Goal: Check status: Check status

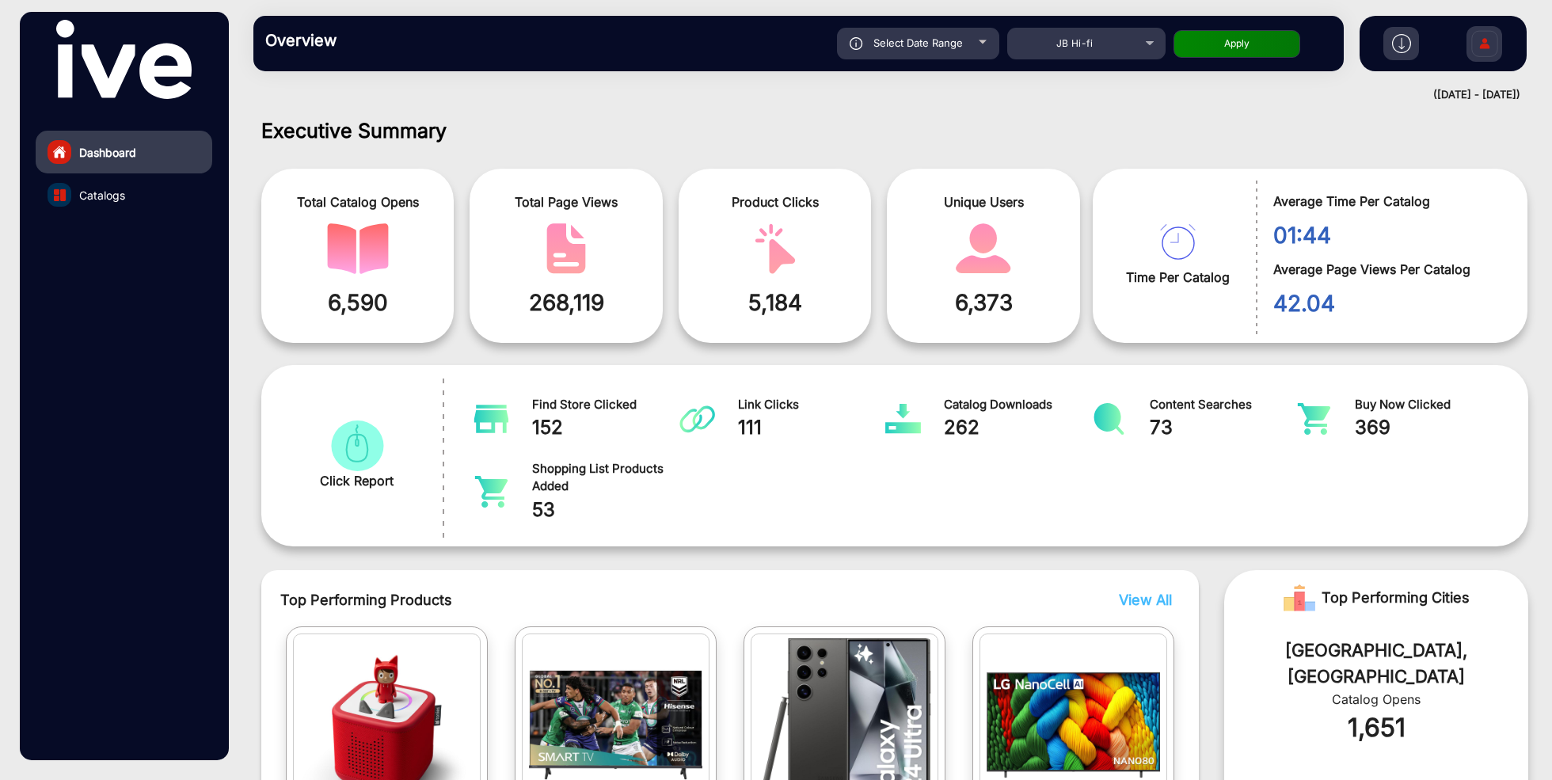
scroll to position [12, 0]
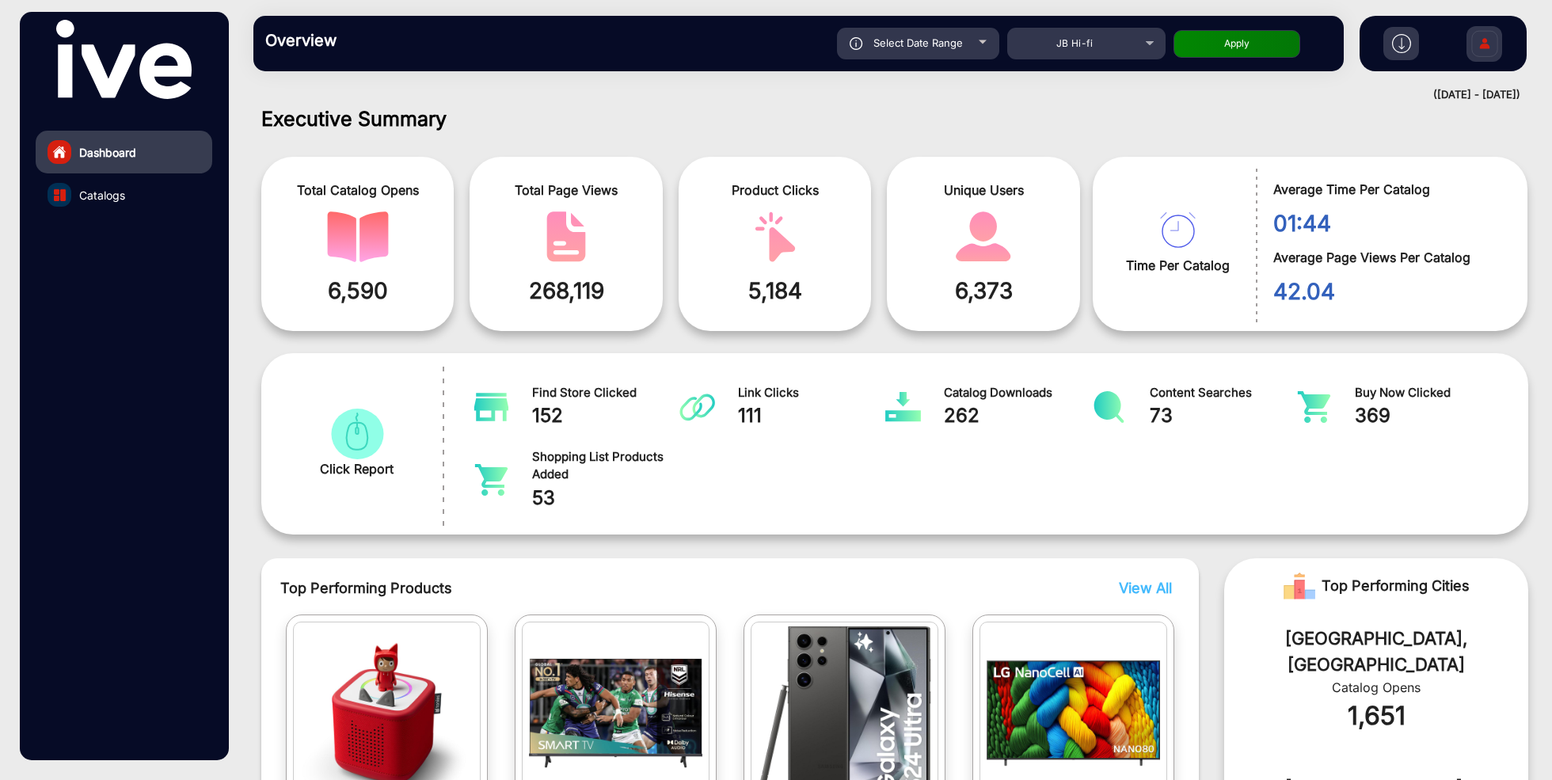
click at [1256, 47] on button "Apply" at bounding box center [1237, 44] width 127 height 28
click at [969, 48] on div "Select Date Range" at bounding box center [918, 44] width 162 height 32
type input "[DATE]"
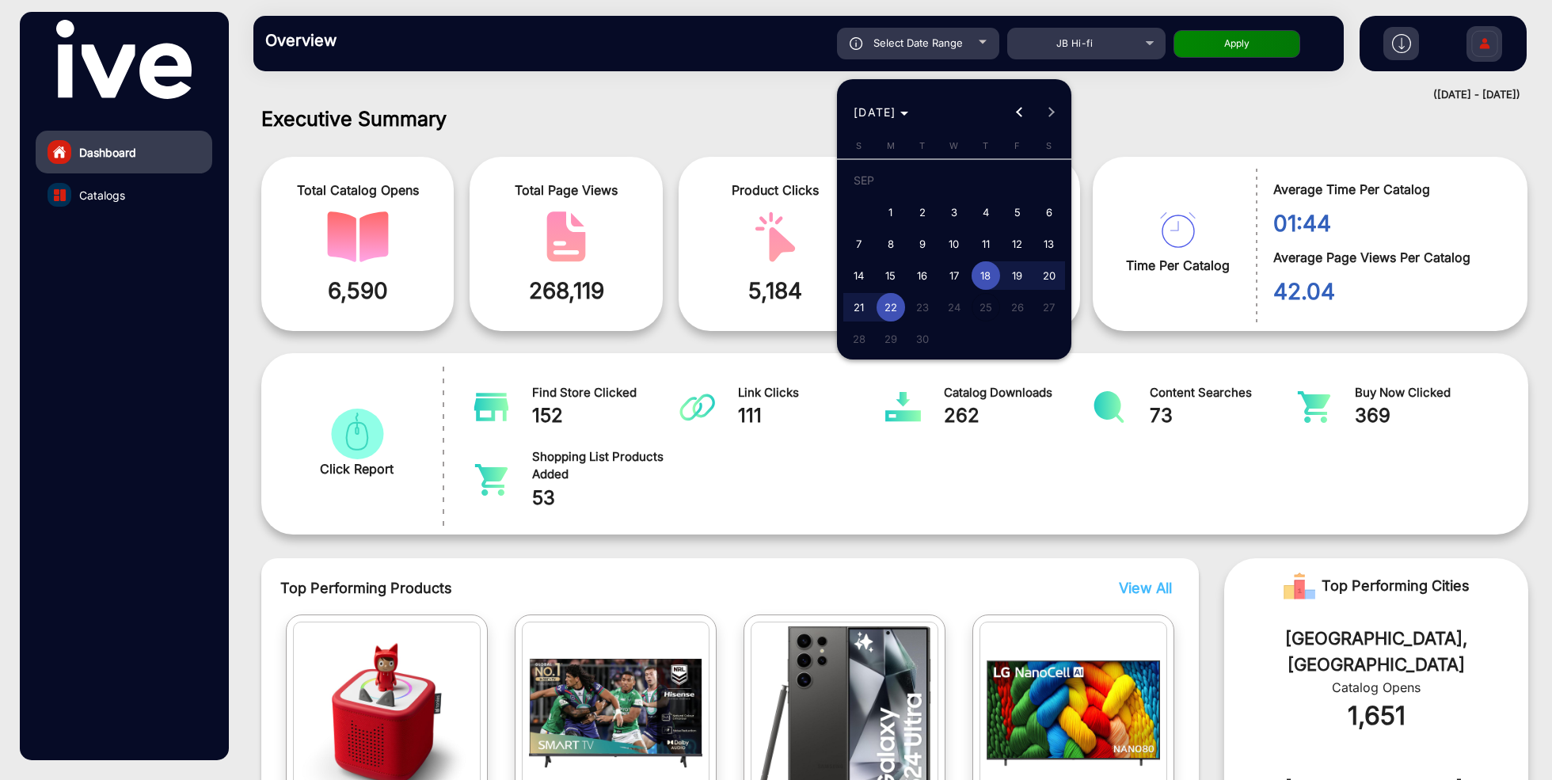
click at [986, 272] on span "18" at bounding box center [986, 275] width 29 height 29
click at [895, 305] on span "22" at bounding box center [891, 307] width 29 height 29
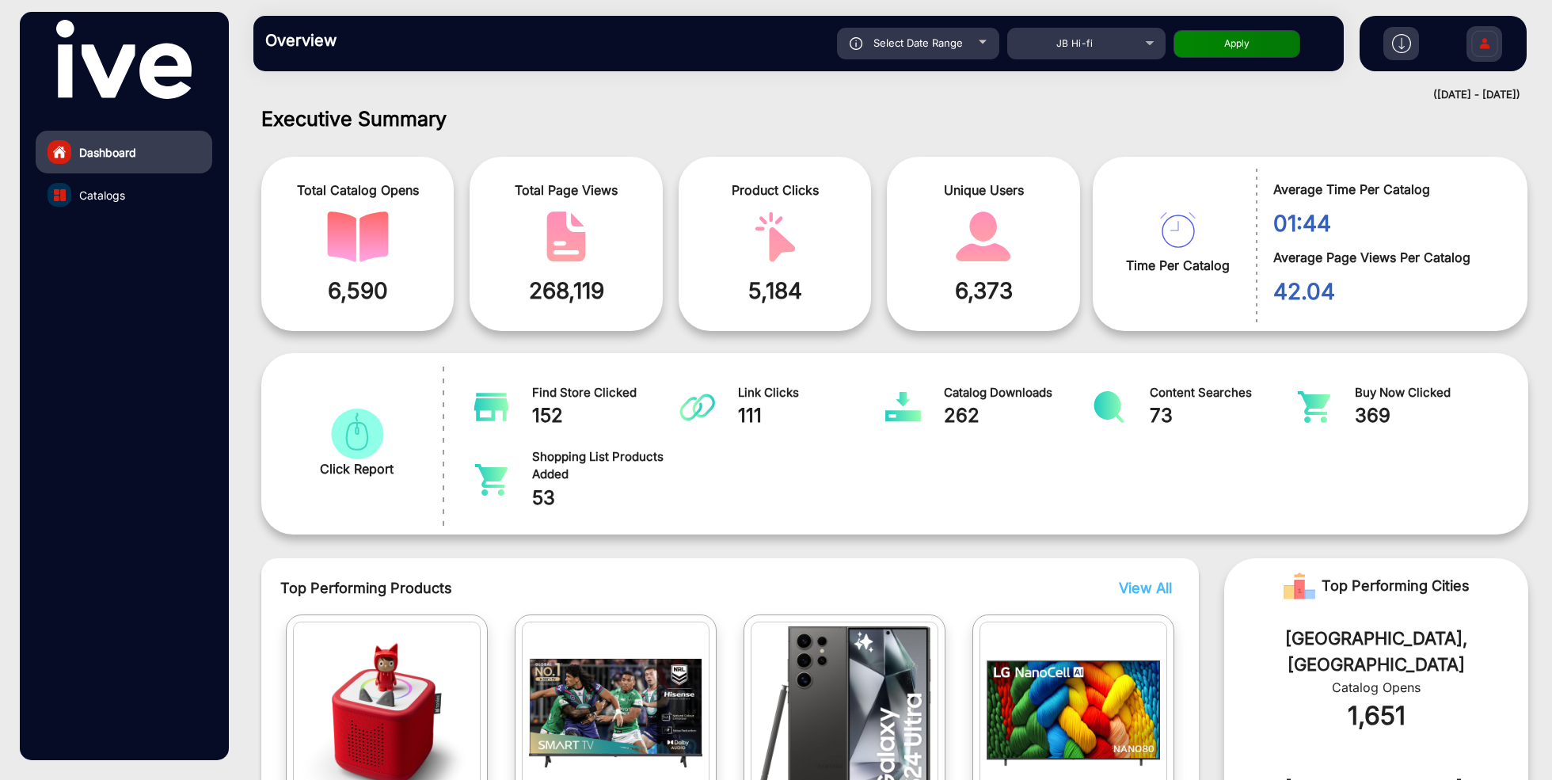
click at [1236, 54] on button "Apply" at bounding box center [1237, 44] width 127 height 28
click at [1236, 43] on button "Apply" at bounding box center [1237, 44] width 127 height 28
click at [137, 198] on link "Catalogs" at bounding box center [124, 194] width 177 height 43
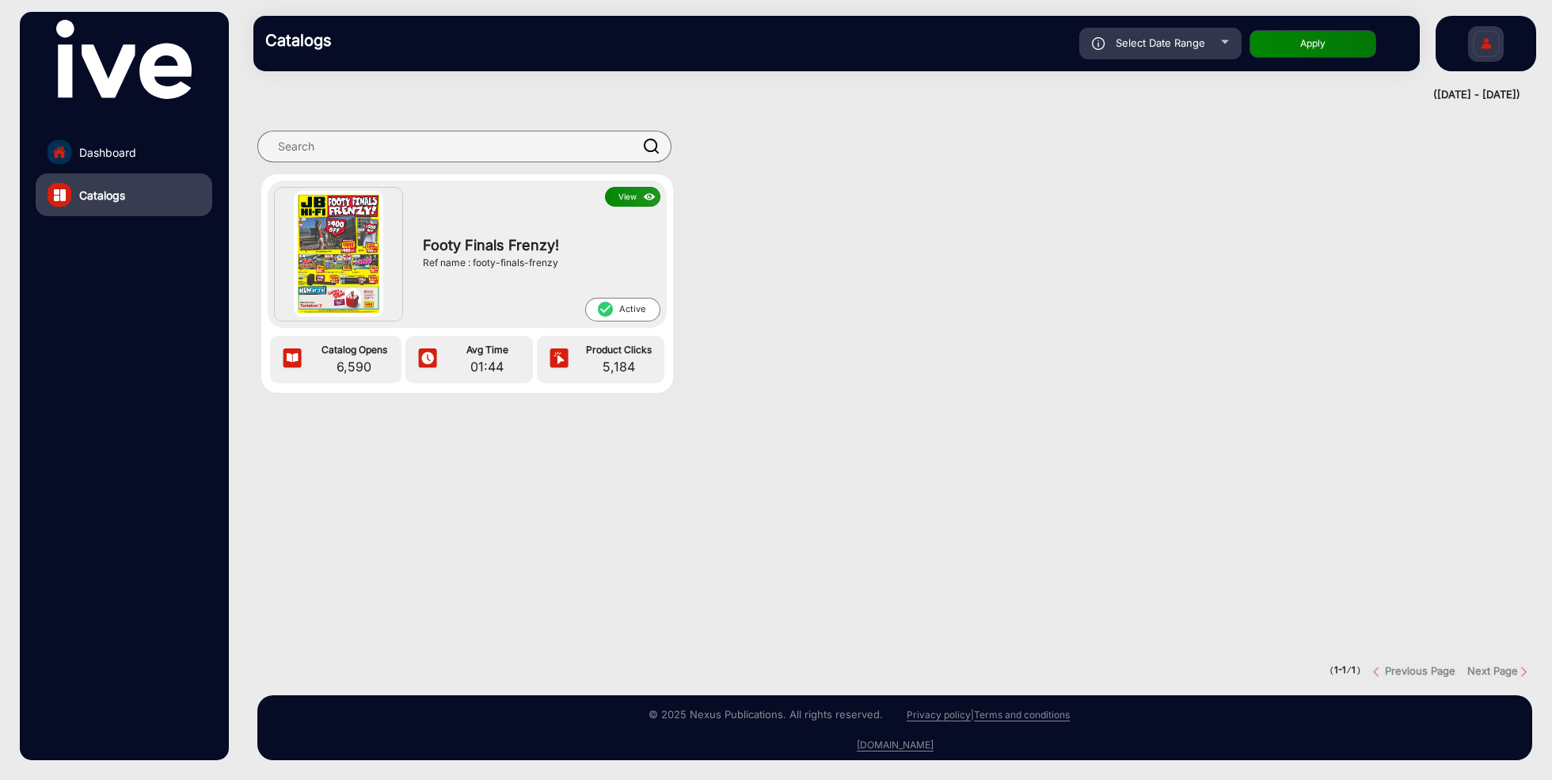
click at [629, 189] on button "View" at bounding box center [632, 197] width 55 height 20
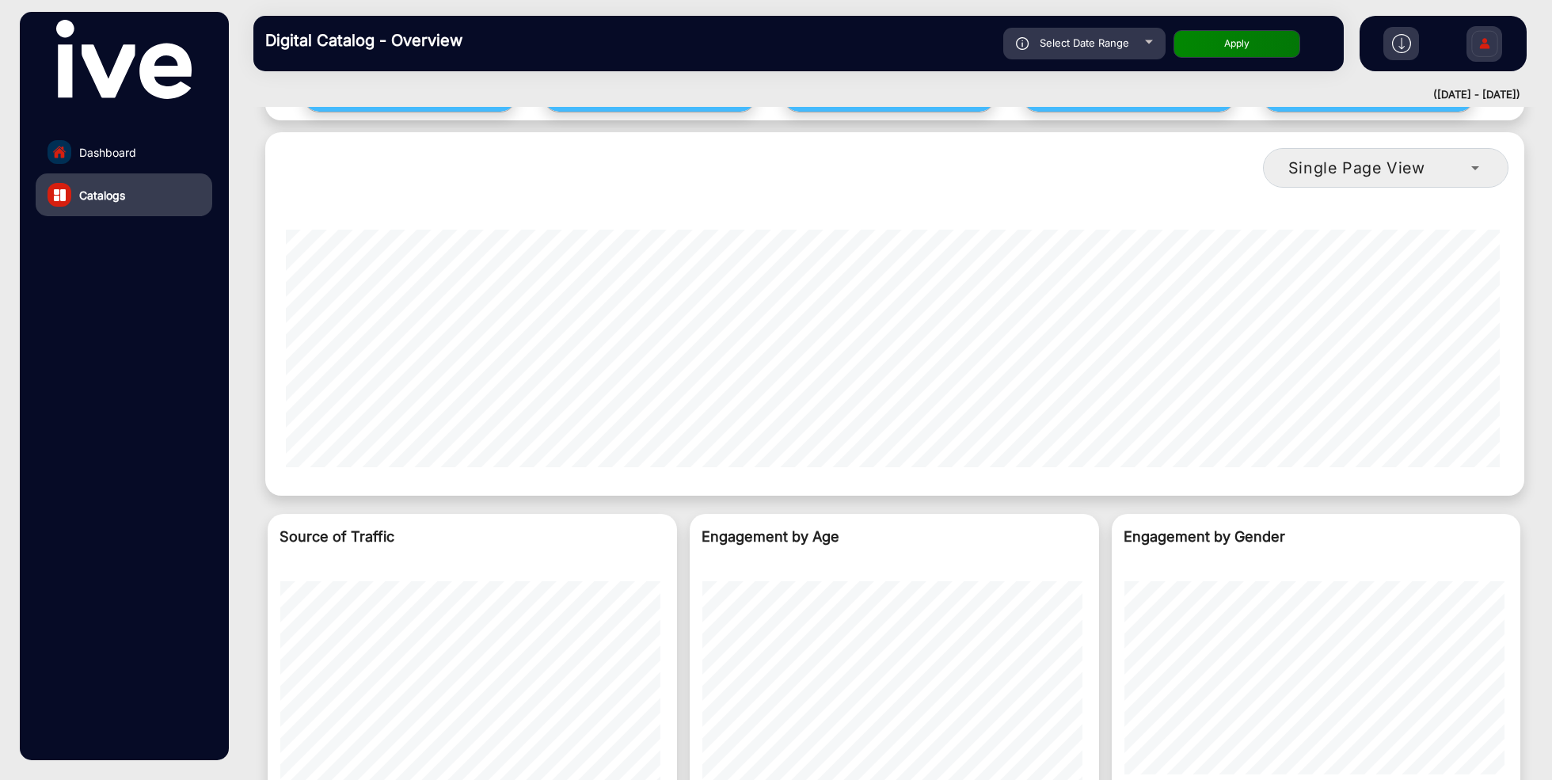
scroll to position [1613, 0]
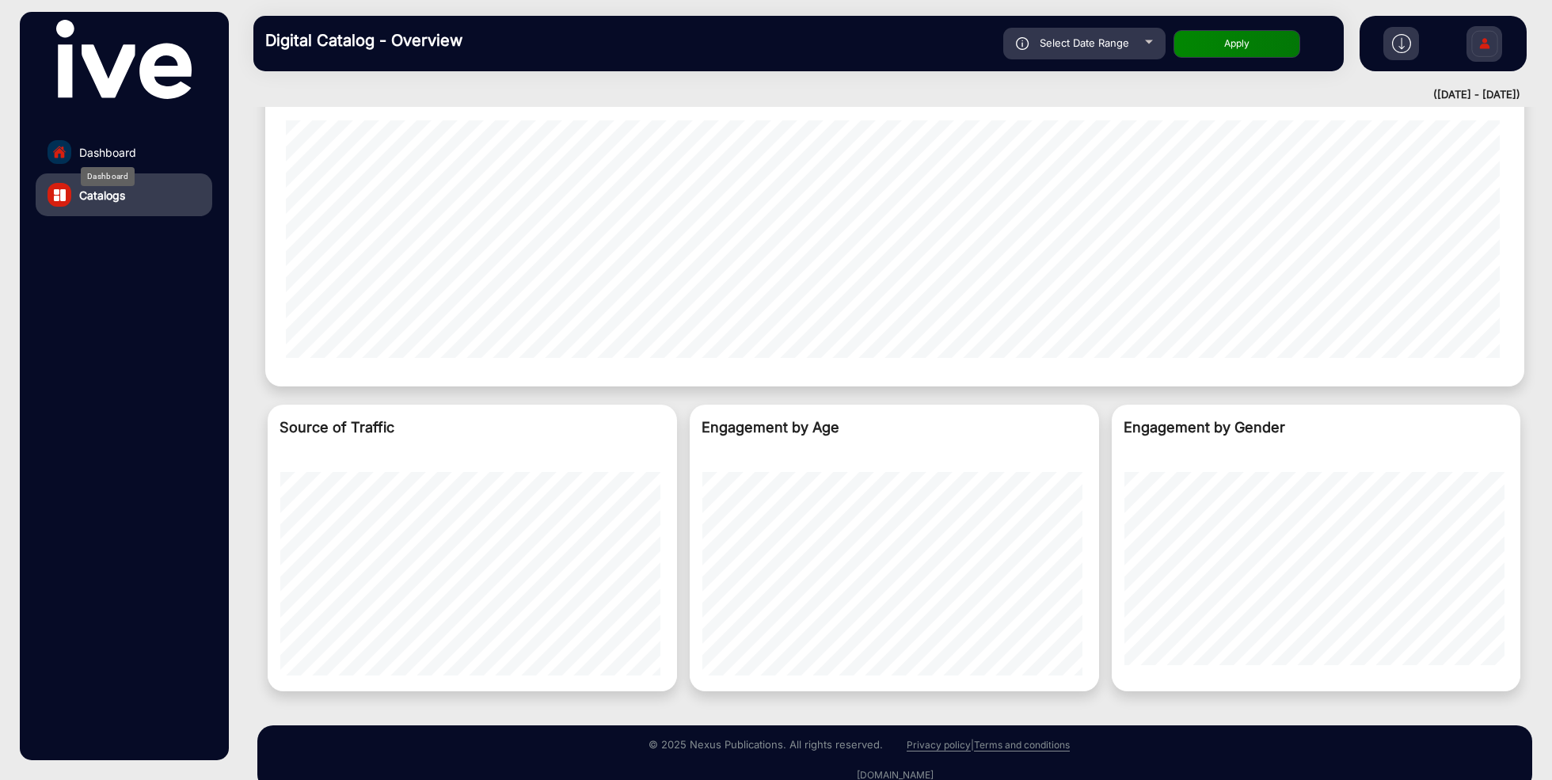
click at [116, 146] on span "Dashboard" at bounding box center [107, 152] width 57 height 17
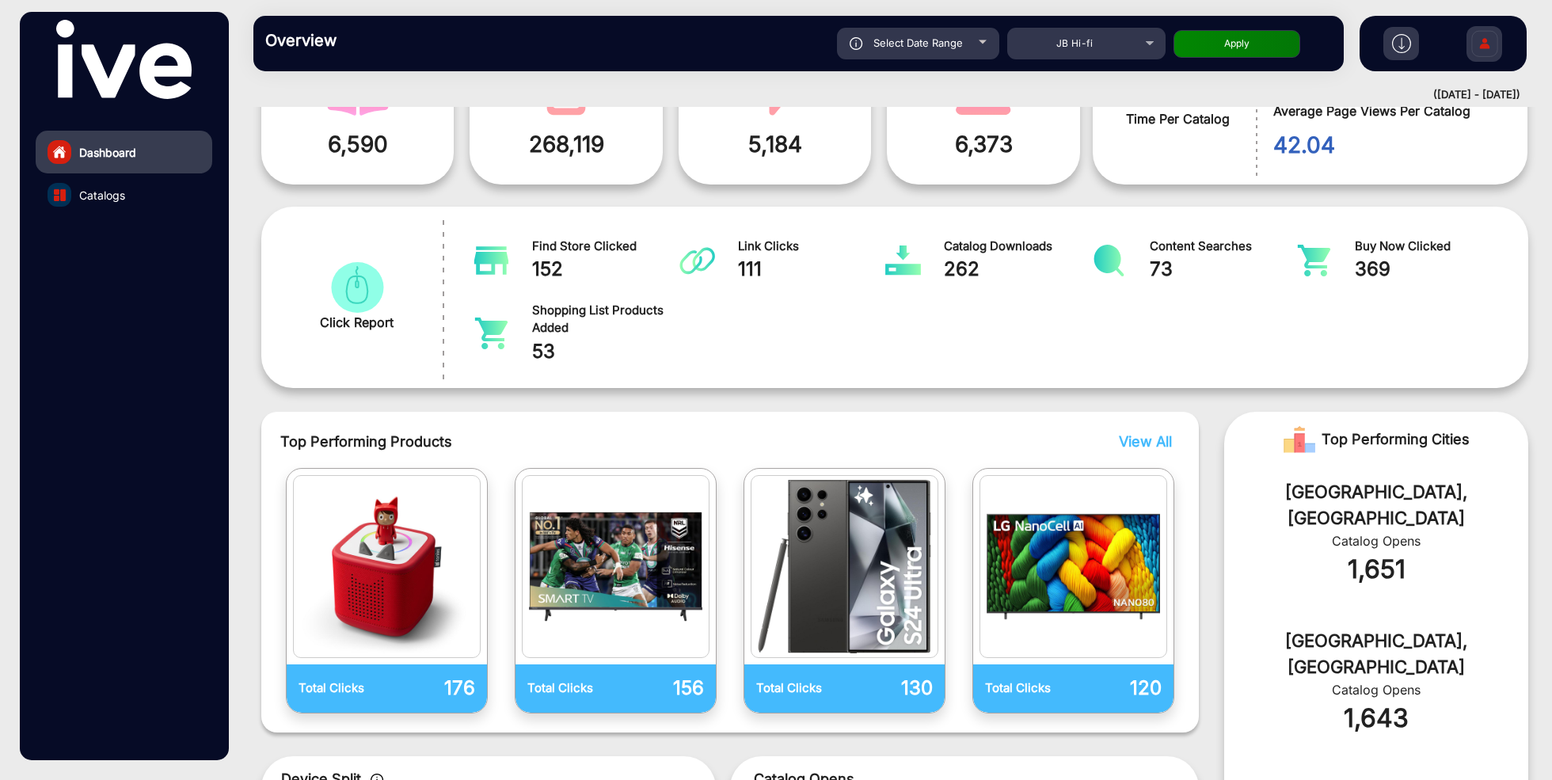
scroll to position [12, 0]
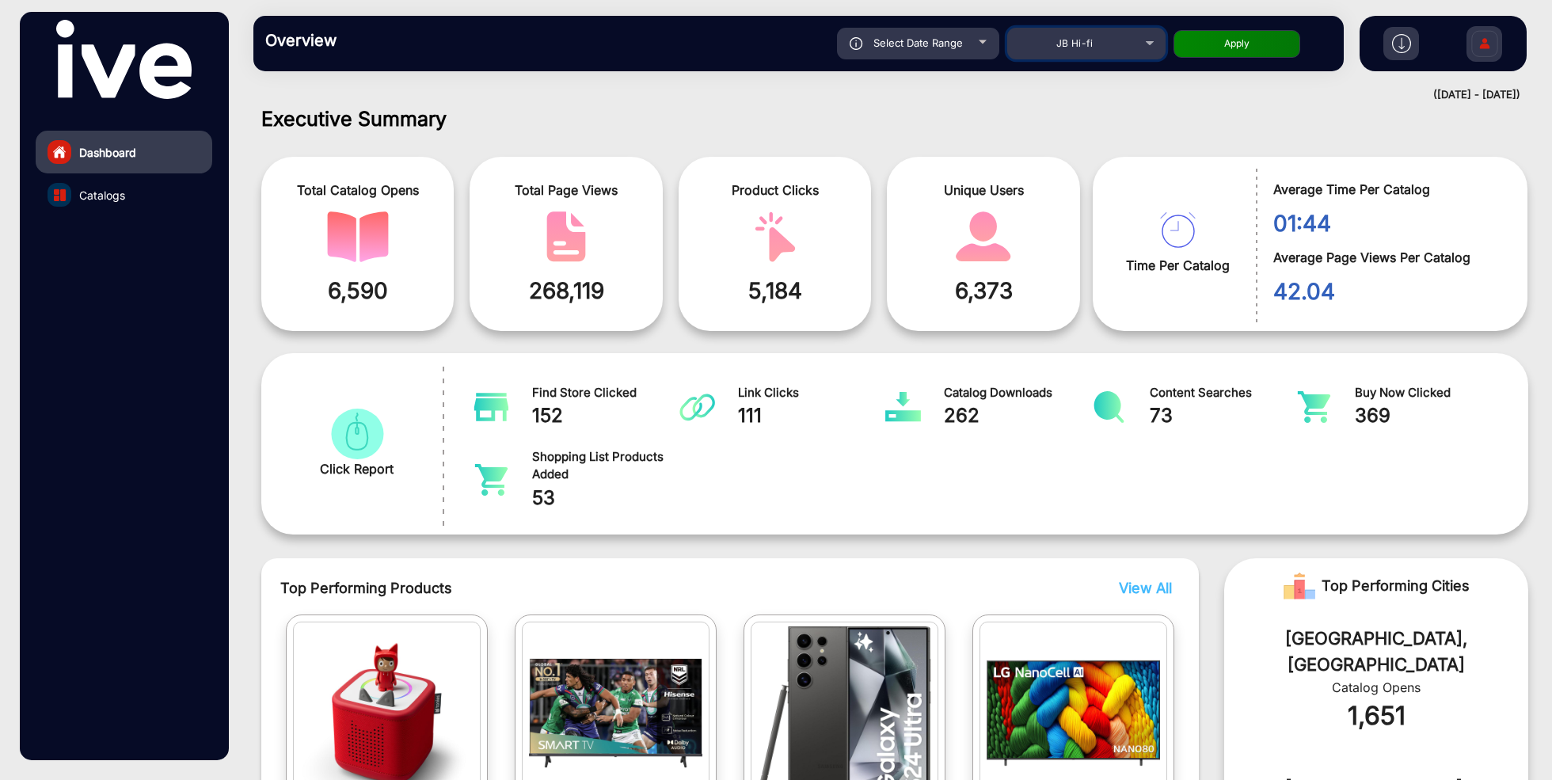
click at [1108, 48] on div "JB Hi-fi" at bounding box center [1074, 43] width 127 height 19
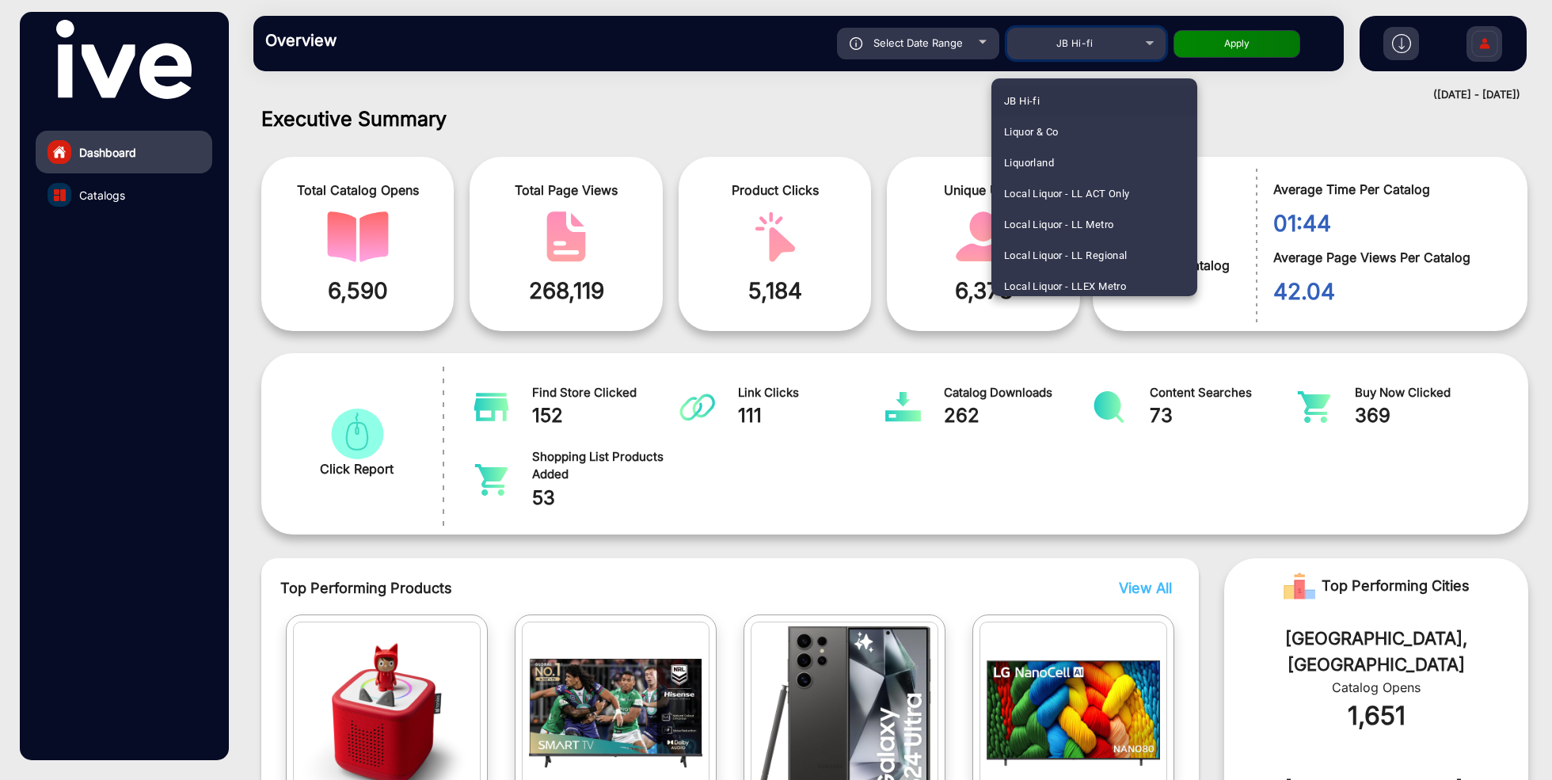
scroll to position [1649, 0]
click at [1058, 91] on mat-option "JB Hi-fi" at bounding box center [1095, 88] width 206 height 31
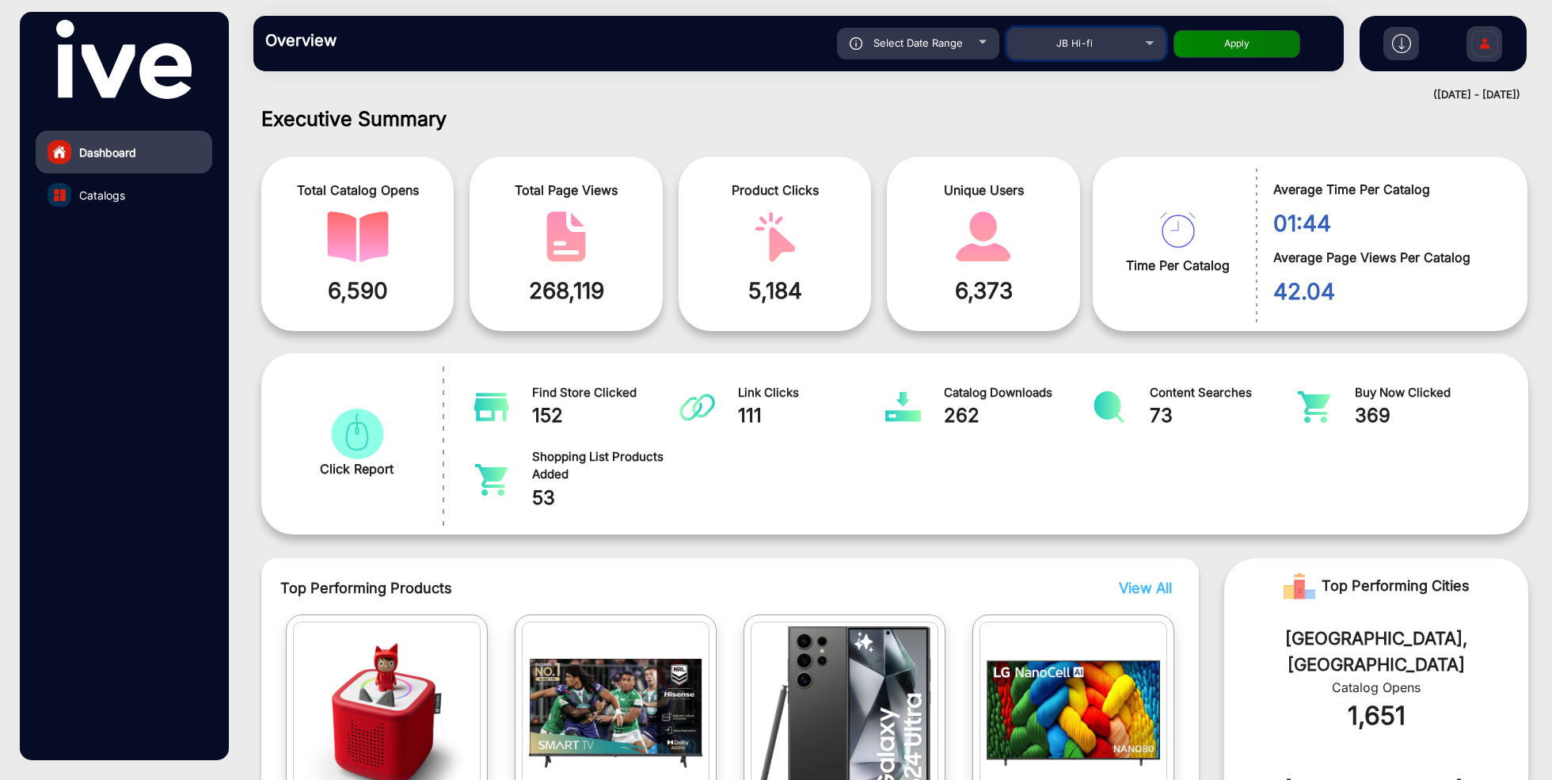
click at [1092, 46] on span "JB Hi-fi" at bounding box center [1075, 43] width 36 height 12
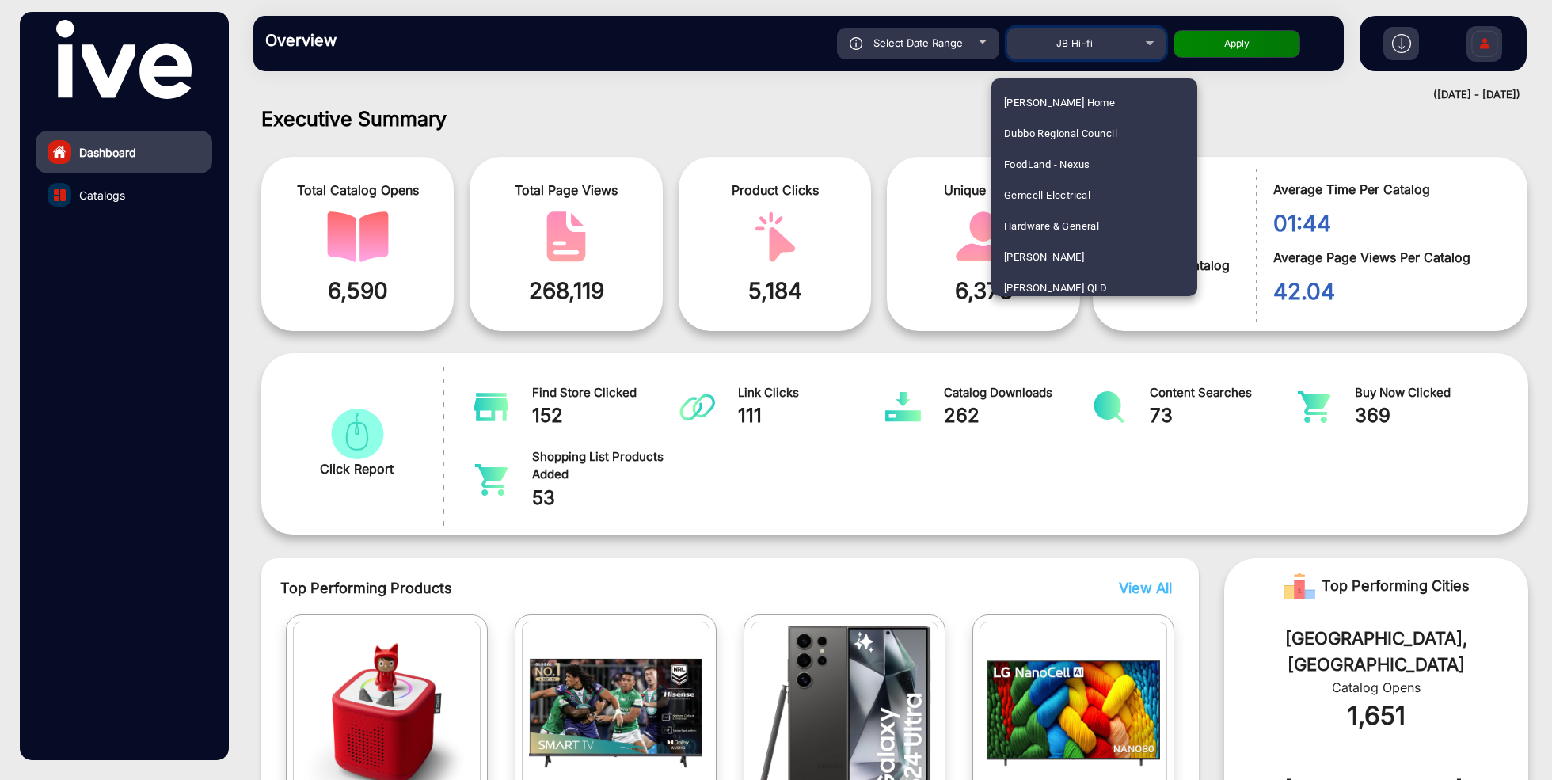
scroll to position [1297, 0]
click at [1077, 135] on span "Dubbo Regional Council" at bounding box center [1060, 131] width 113 height 31
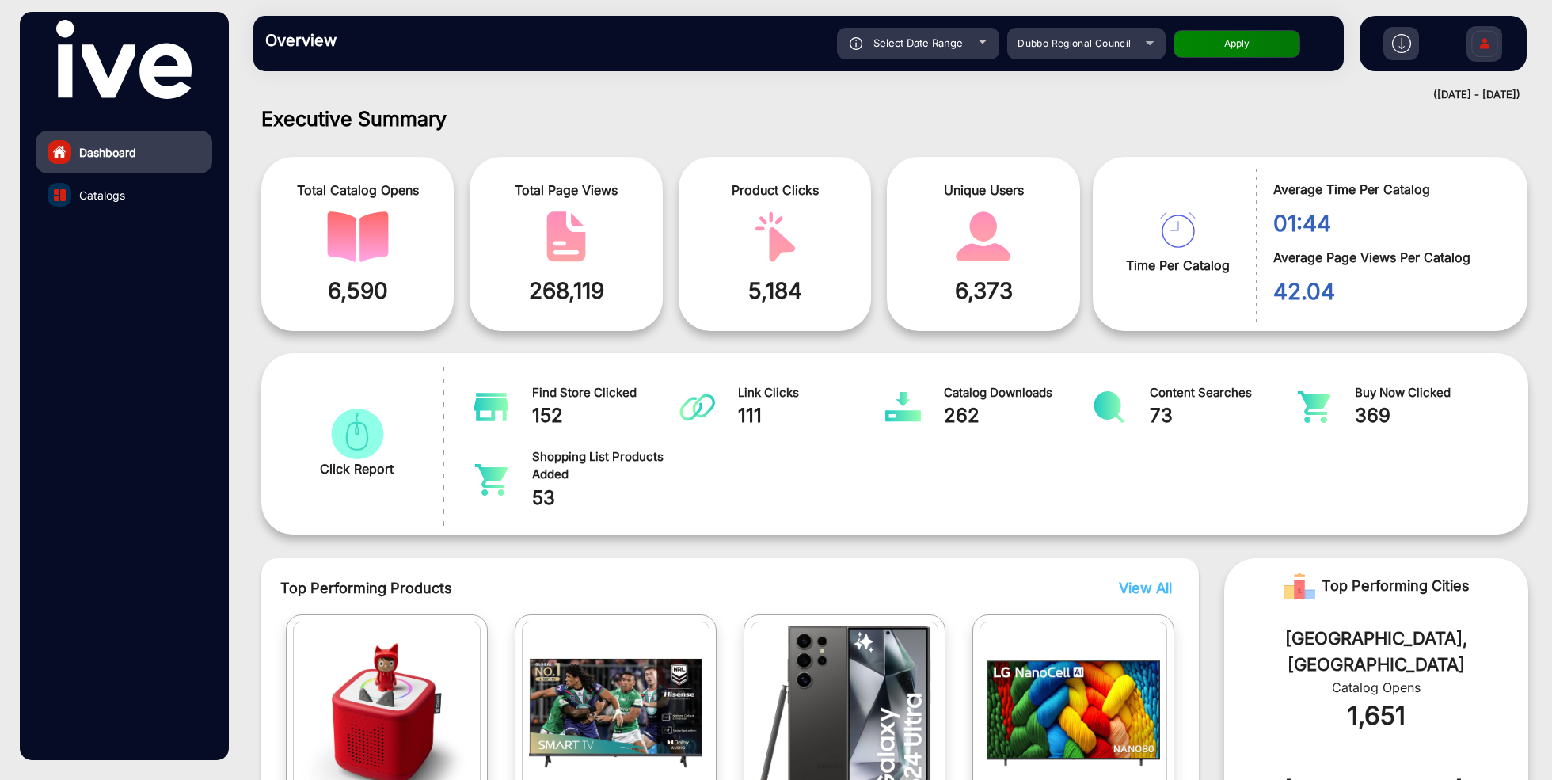
click at [969, 47] on div "Select Date Range" at bounding box center [918, 44] width 162 height 32
type input "[DATE]"
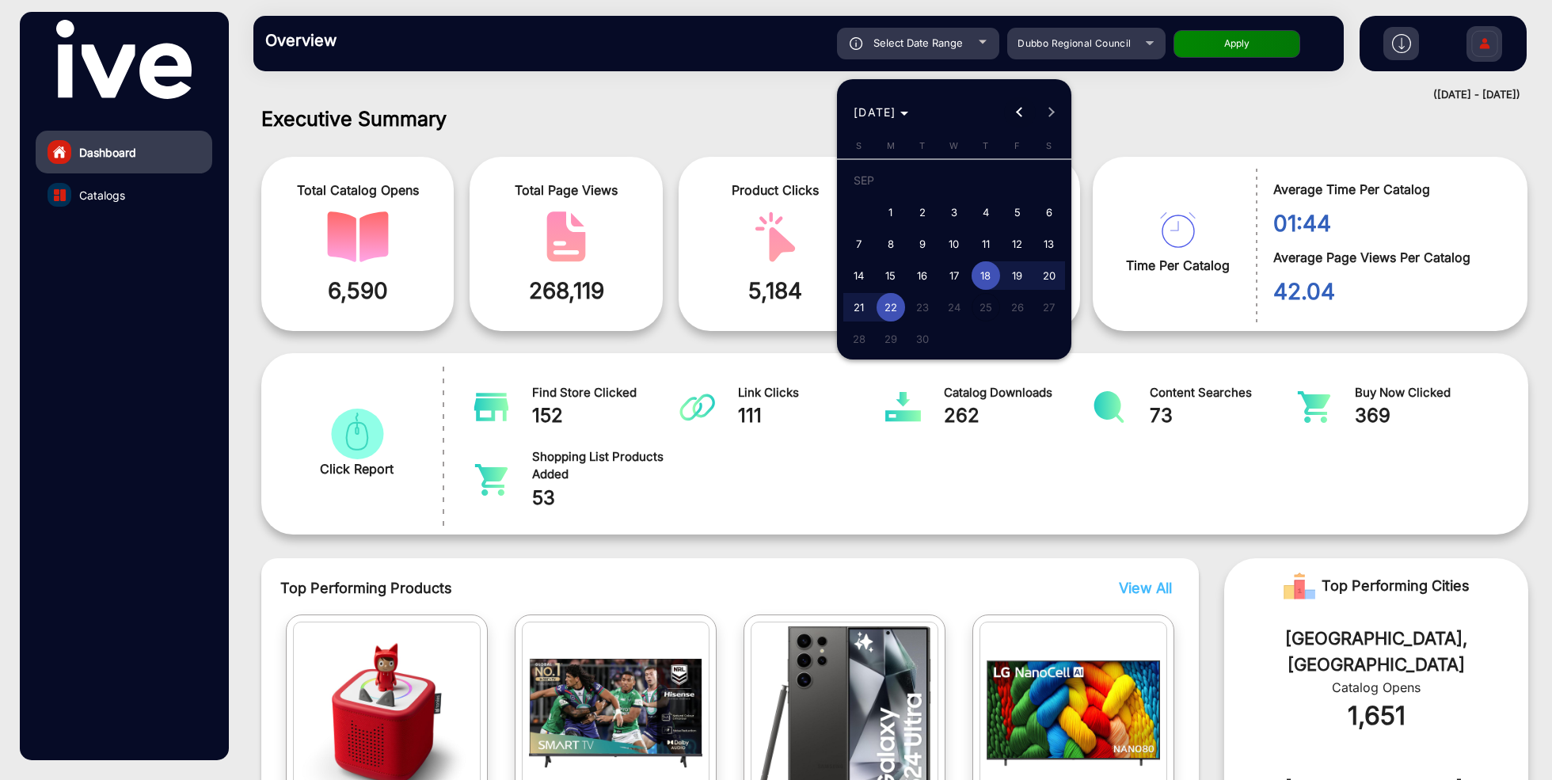
click at [1027, 109] on span "Previous month" at bounding box center [1020, 113] width 32 height 32
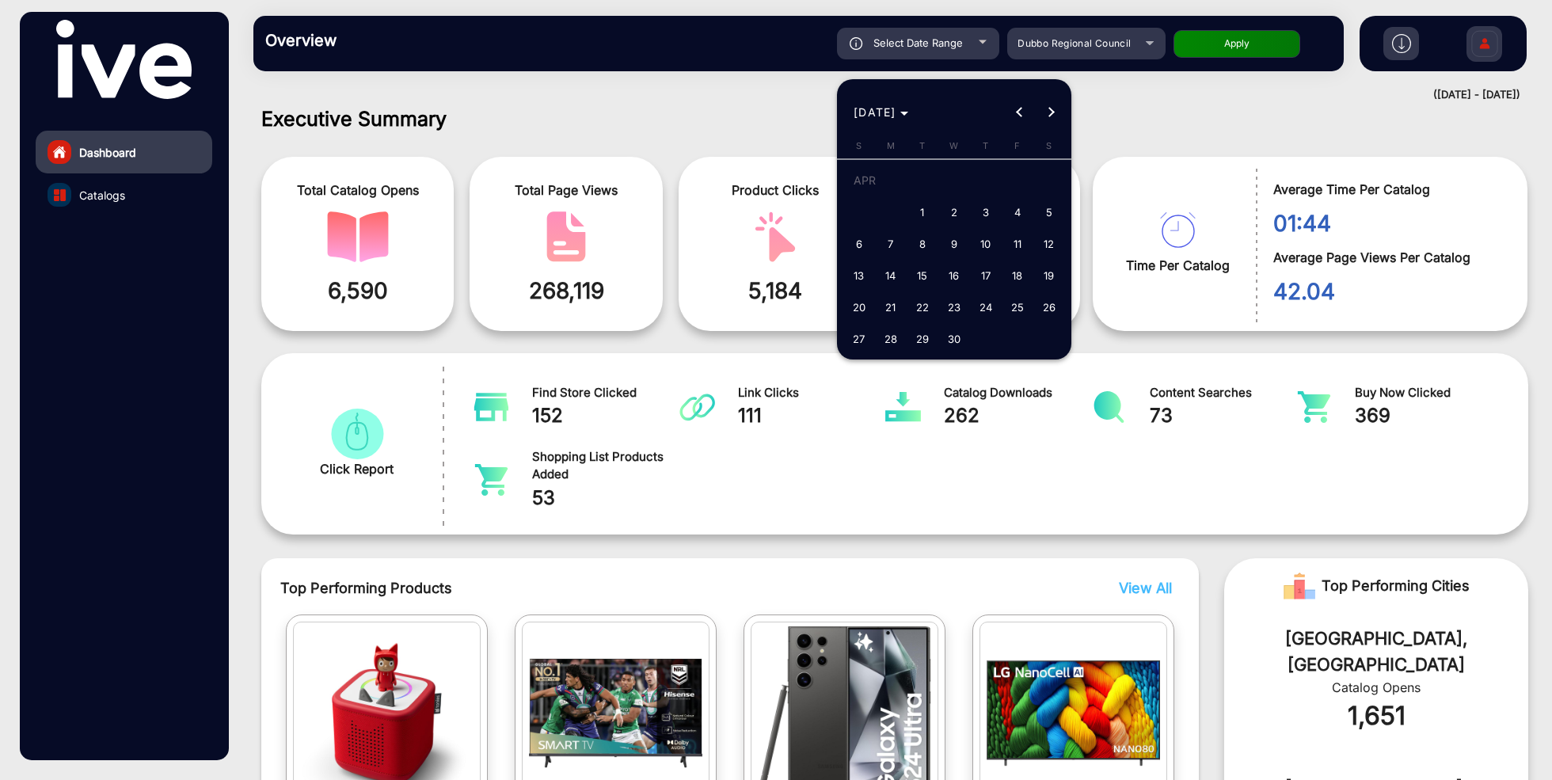
click at [926, 214] on span "1" at bounding box center [923, 212] width 29 height 29
type input "[DATE]"
click at [1054, 121] on span "Next month" at bounding box center [1052, 113] width 32 height 32
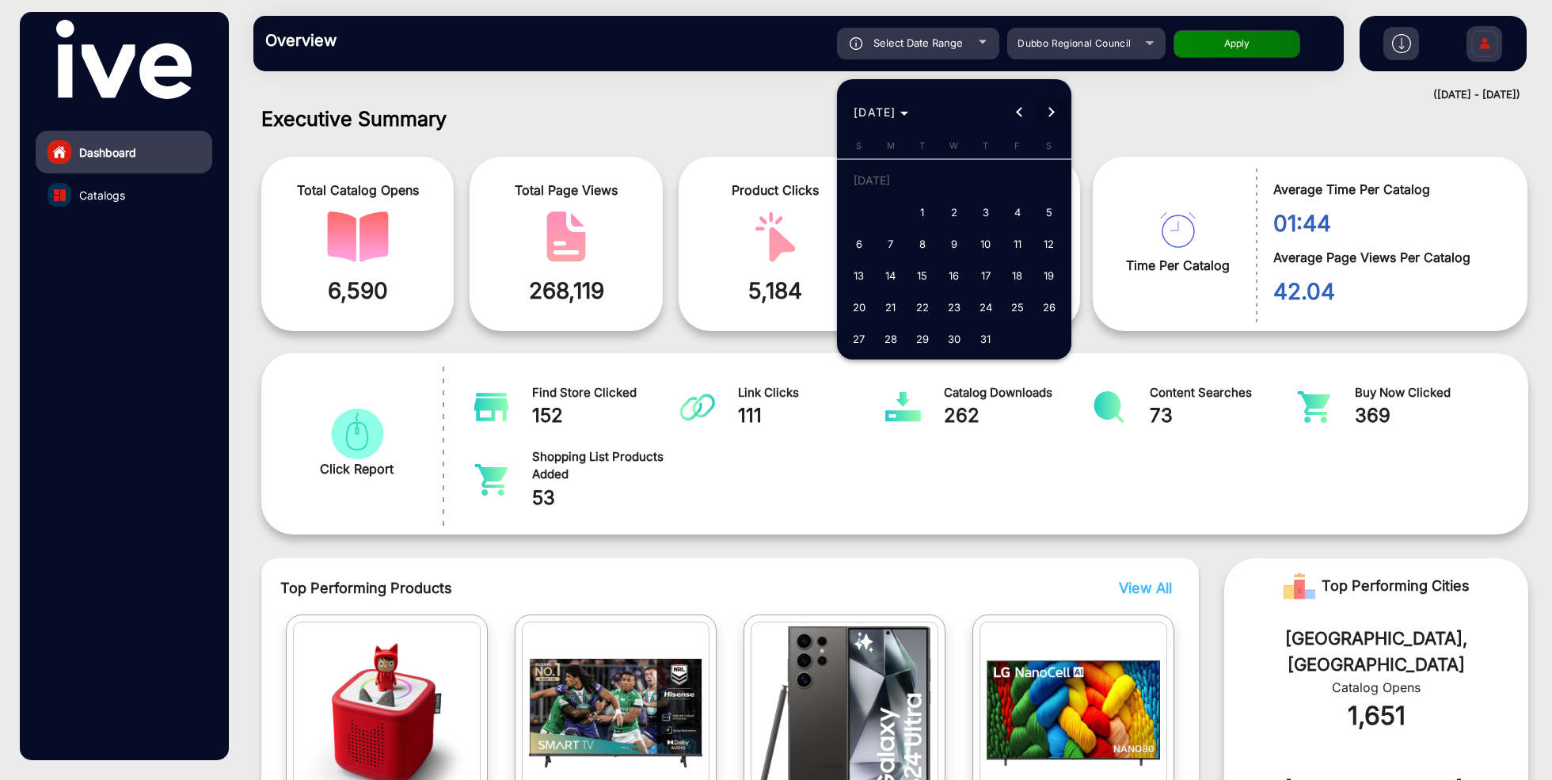
click at [1054, 121] on span "Next month" at bounding box center [1052, 113] width 32 height 32
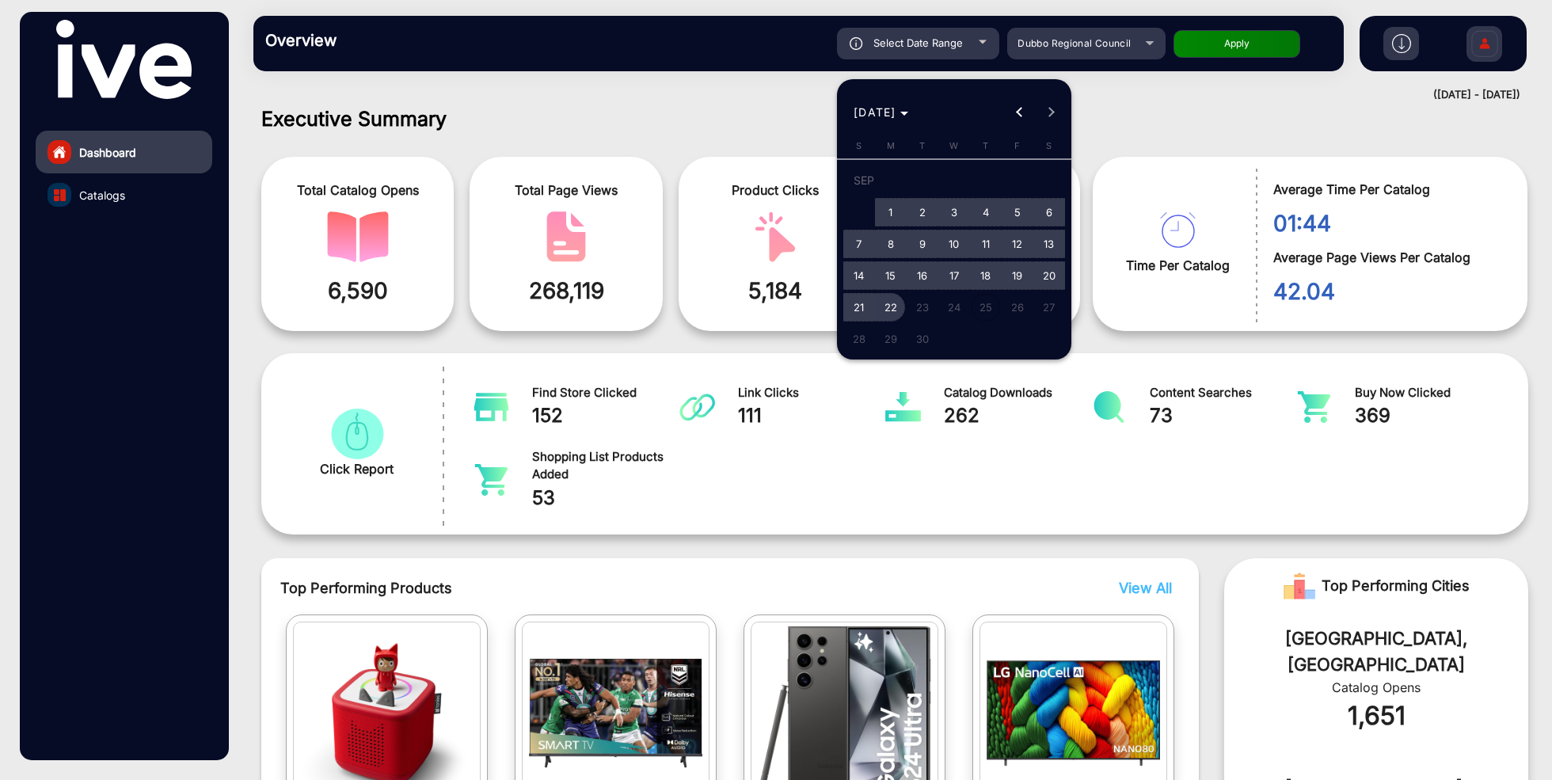
click at [886, 311] on span "22" at bounding box center [891, 307] width 29 height 29
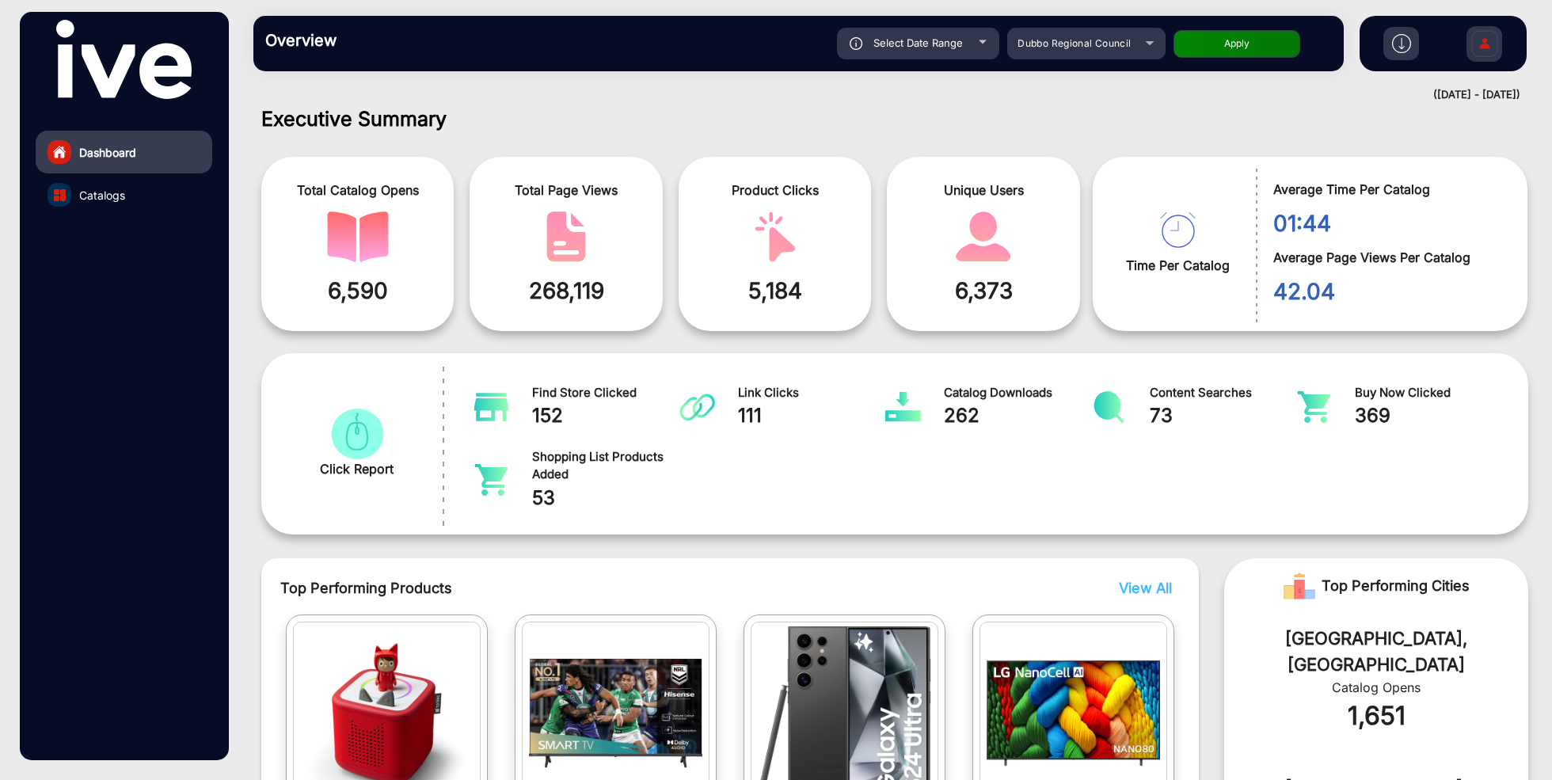
type input "[DATE]"
click at [1229, 49] on button "Apply" at bounding box center [1237, 44] width 127 height 28
type input "[DATE]"
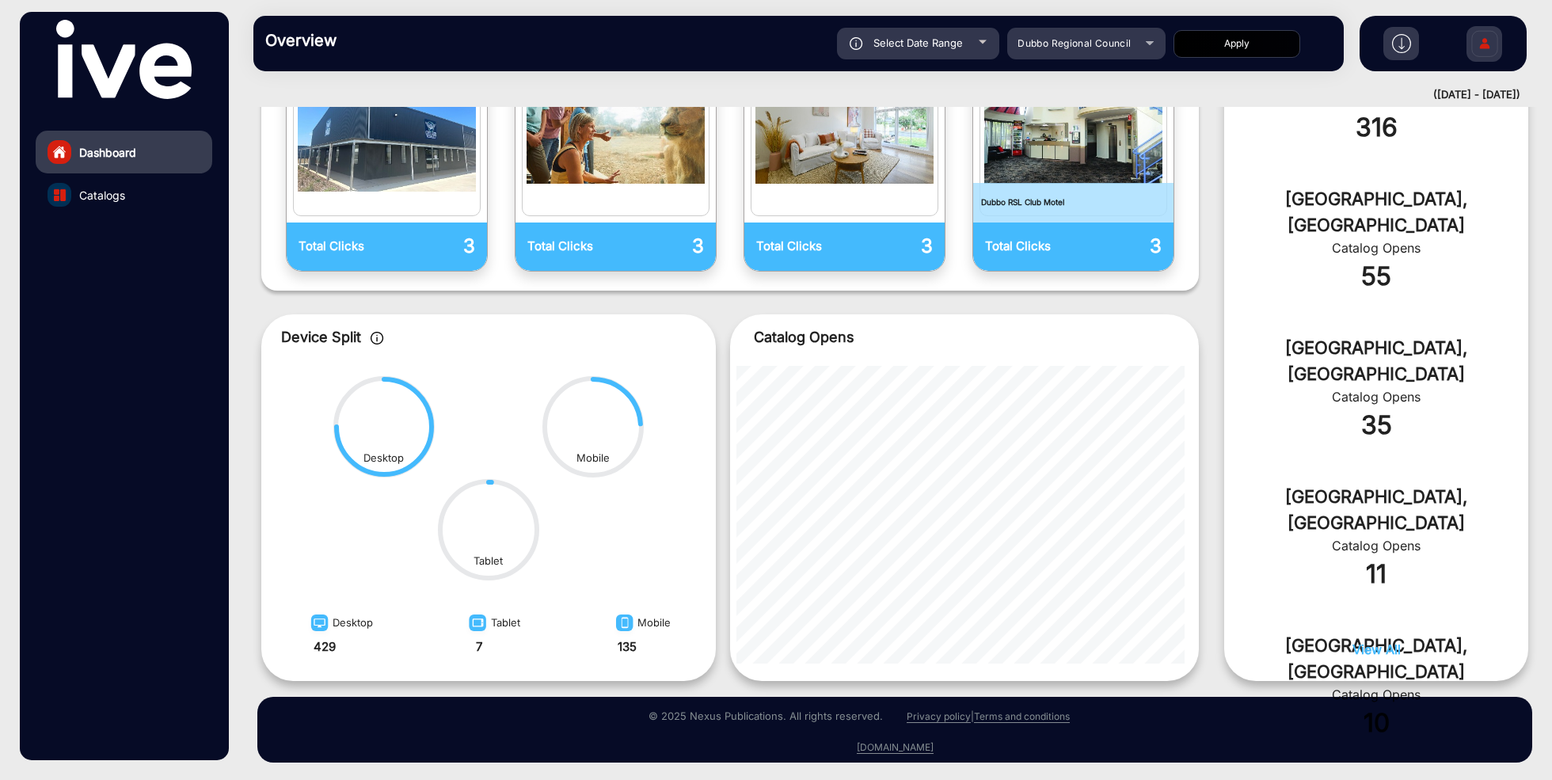
scroll to position [529, 0]
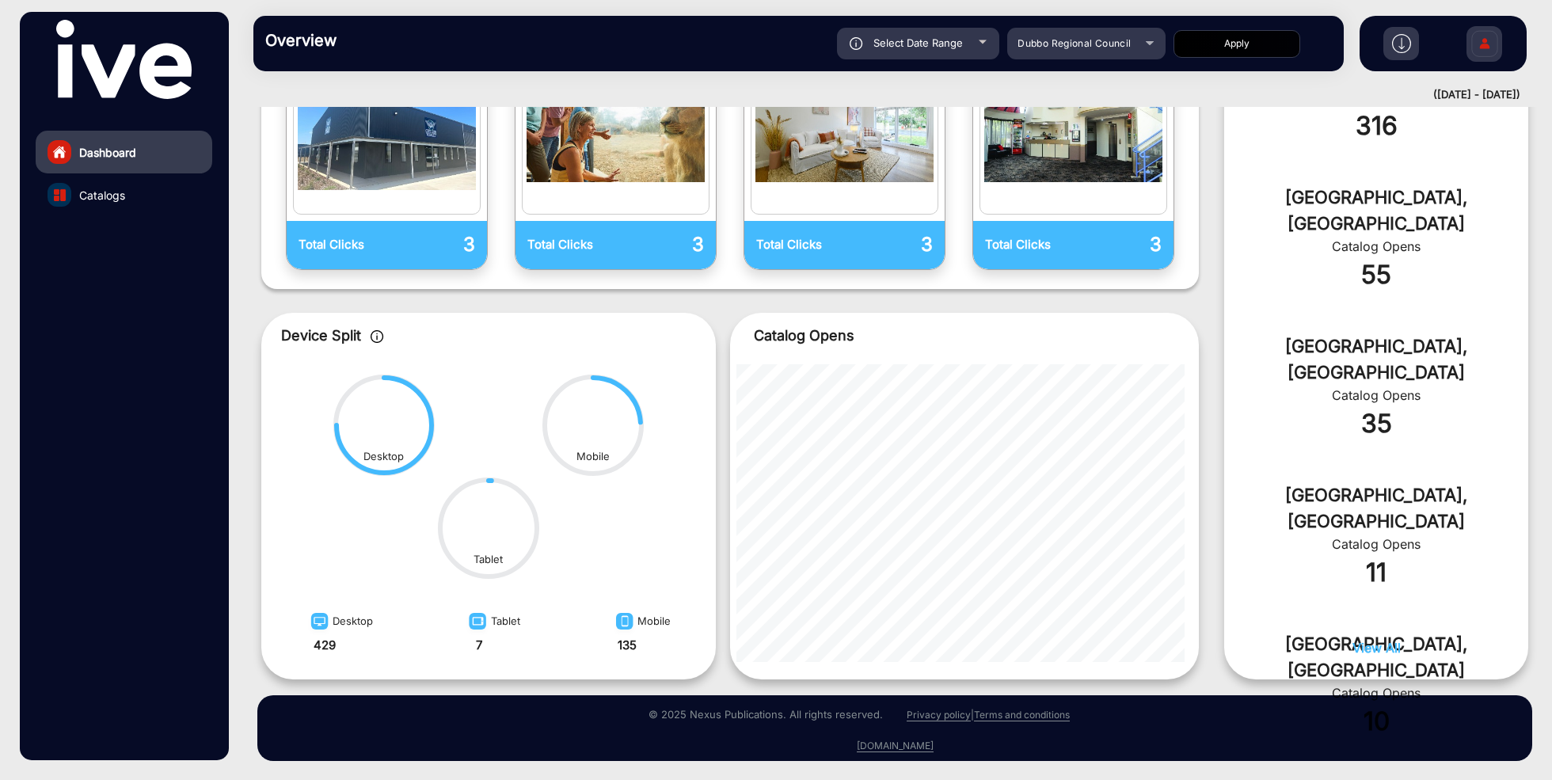
click at [116, 191] on span "Catalogs" at bounding box center [102, 195] width 46 height 17
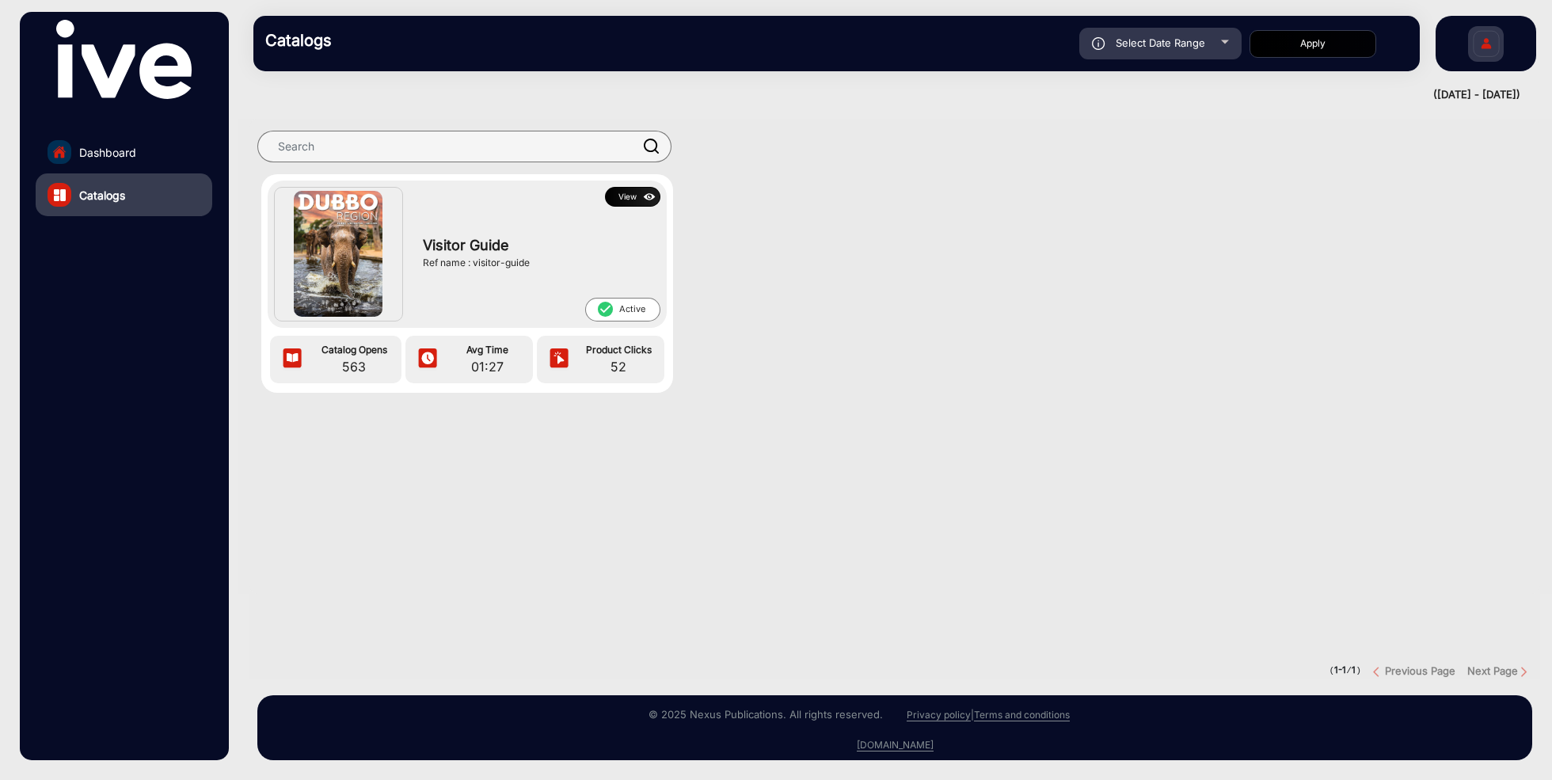
click at [623, 196] on button "View" at bounding box center [632, 197] width 55 height 20
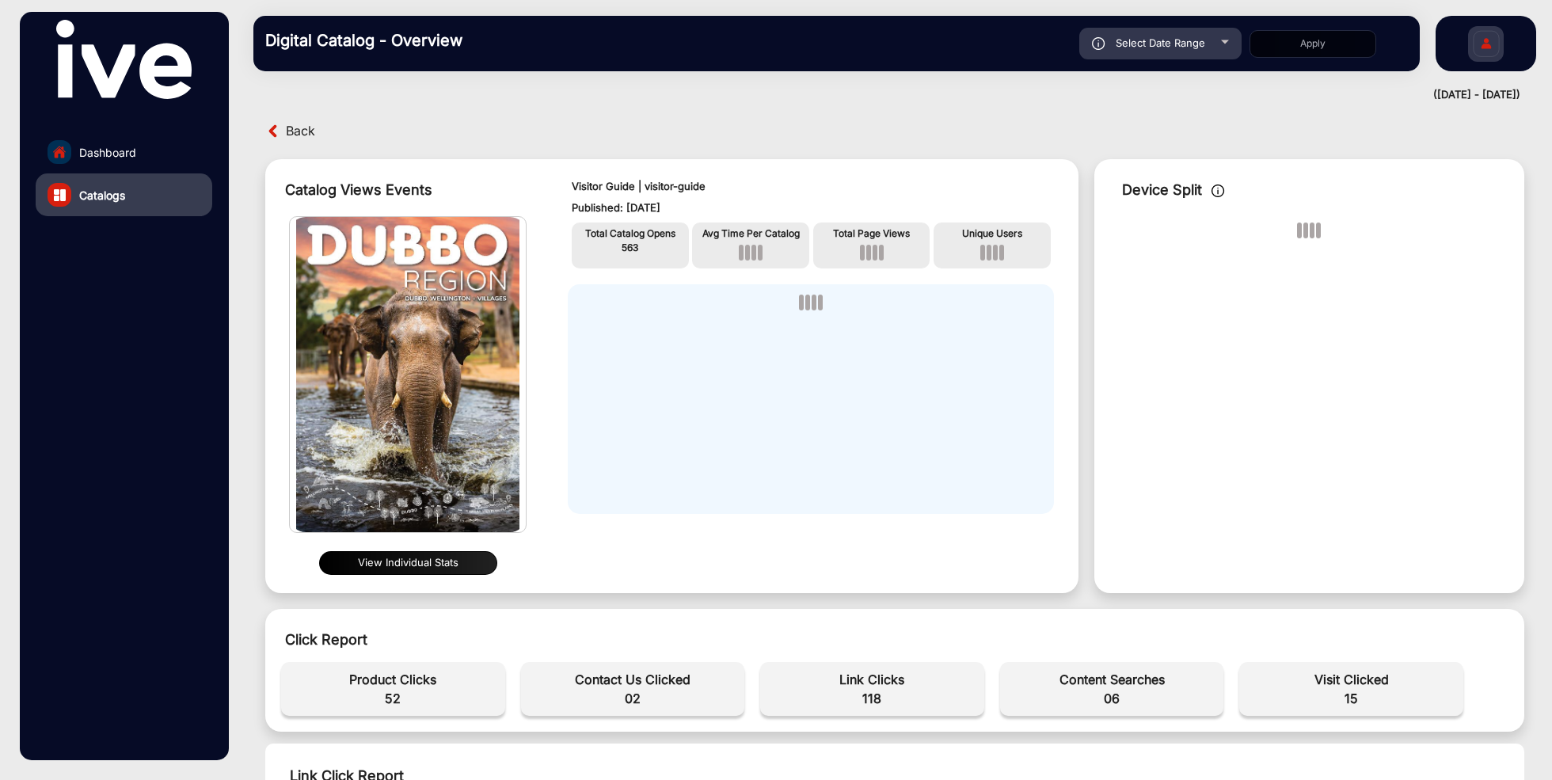
click at [1186, 37] on span "Select Date Range" at bounding box center [1161, 42] width 90 height 13
type input "[DATE]"
click at [1183, 45] on span "Select Date Range" at bounding box center [1161, 42] width 90 height 13
type input "[DATE]"
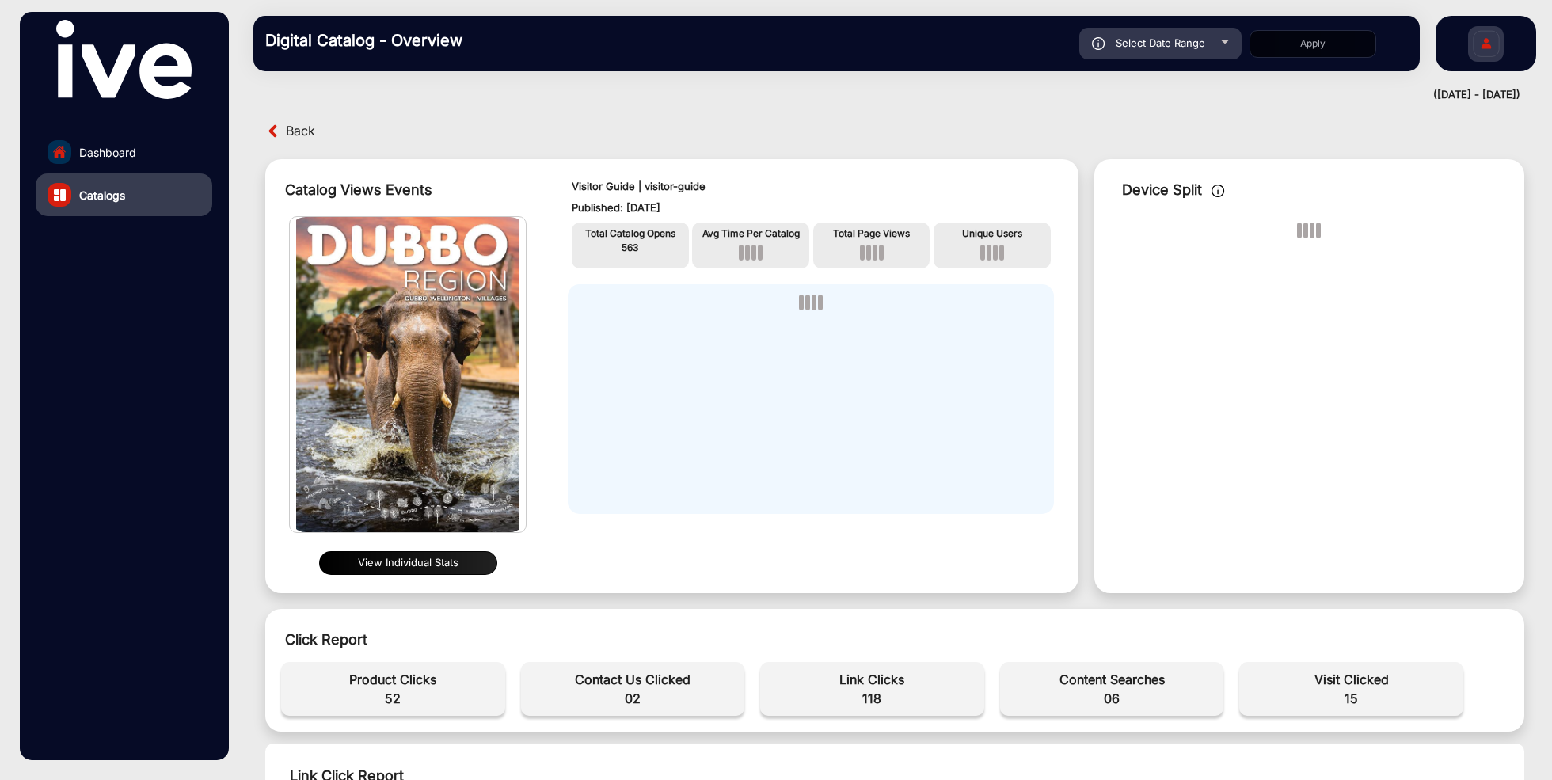
type input "[DATE]"
